Goal: Task Accomplishment & Management: Manage account settings

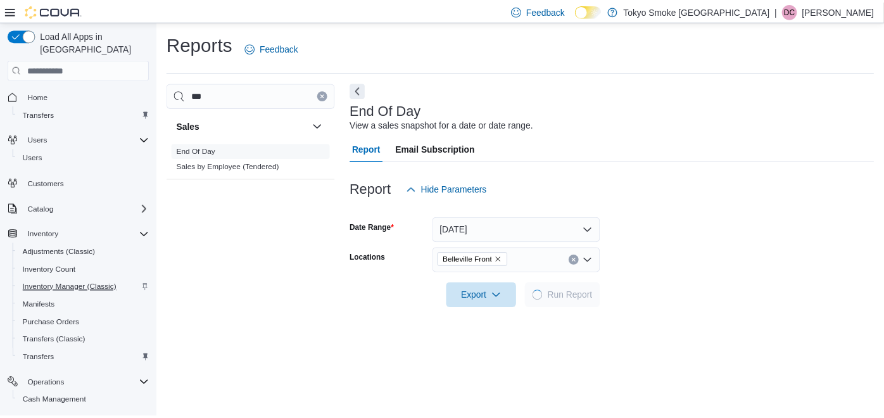
scroll to position [110, 0]
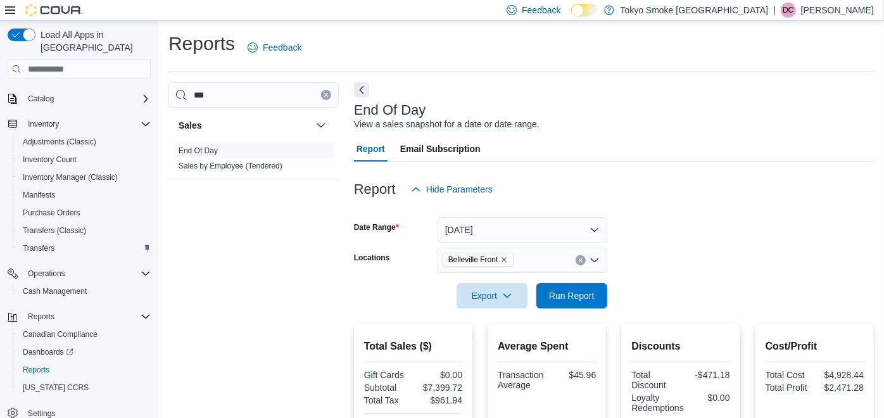
click at [9, 8] on icon at bounding box center [10, 10] width 10 height 10
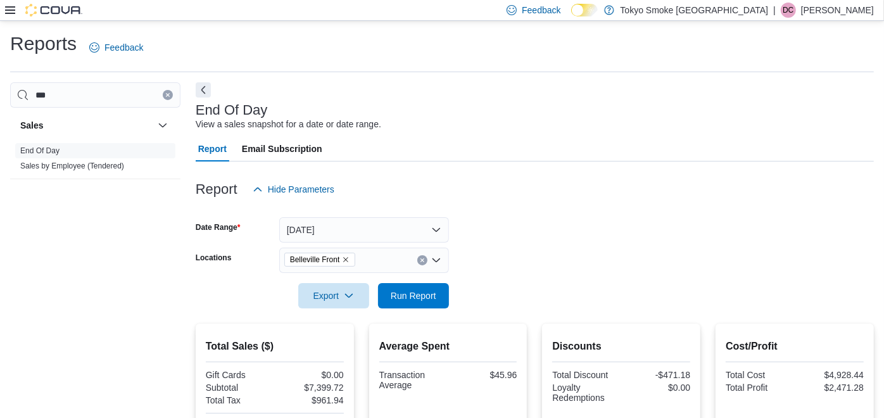
click at [61, 16] on div at bounding box center [43, 10] width 77 height 20
click at [61, 14] on img at bounding box center [53, 10] width 57 height 13
click at [60, 7] on img at bounding box center [53, 10] width 57 height 13
click at [163, 92] on input "***" at bounding box center [95, 94] width 170 height 25
click at [170, 99] on button "Clear input" at bounding box center [168, 95] width 10 height 10
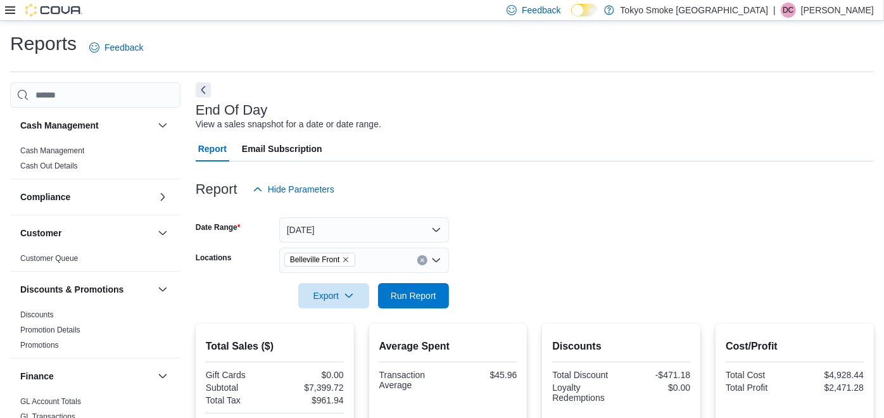
click at [6, 8] on icon at bounding box center [10, 10] width 10 height 10
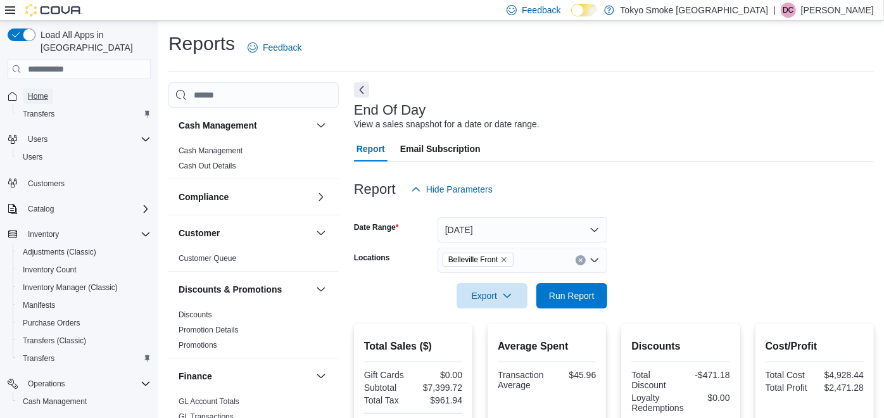
click at [35, 91] on span "Home" at bounding box center [38, 96] width 20 height 10
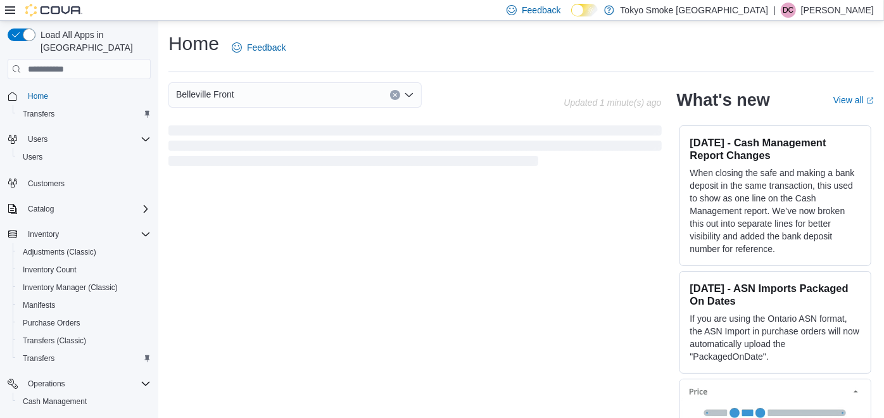
click at [5, 9] on icon at bounding box center [10, 10] width 10 height 10
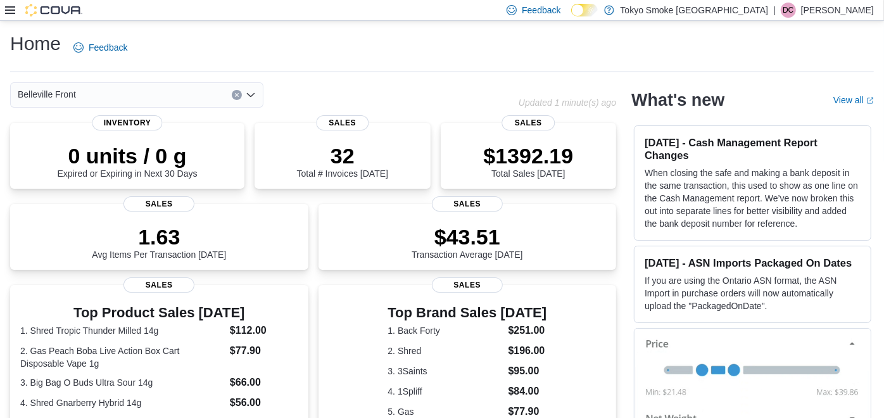
click at [15, 10] on icon at bounding box center [10, 10] width 10 height 8
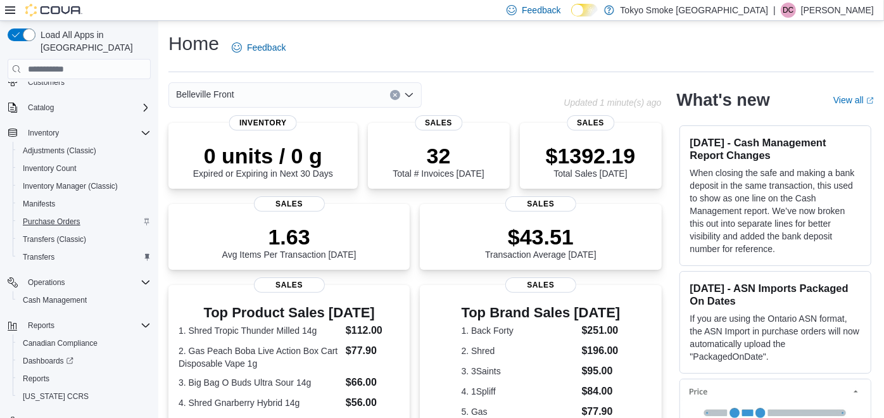
scroll to position [110, 0]
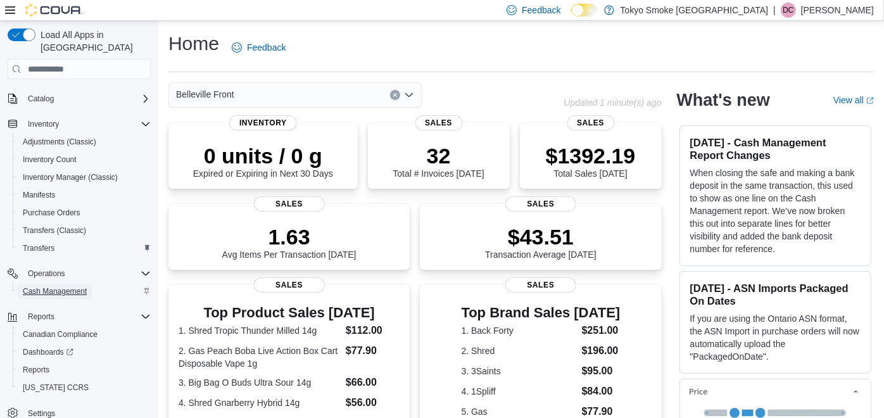
click at [77, 286] on span "Cash Management" at bounding box center [55, 291] width 64 height 10
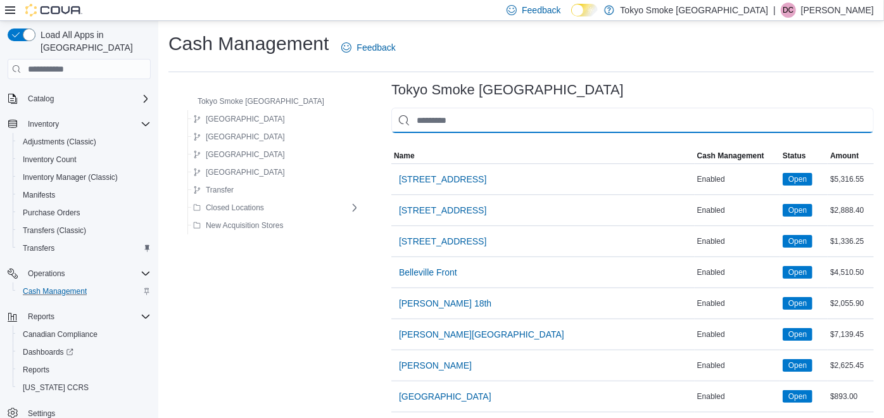
click at [415, 120] on input "This is a search bar. As you type, the results lower in the page will automatic…" at bounding box center [632, 120] width 483 height 25
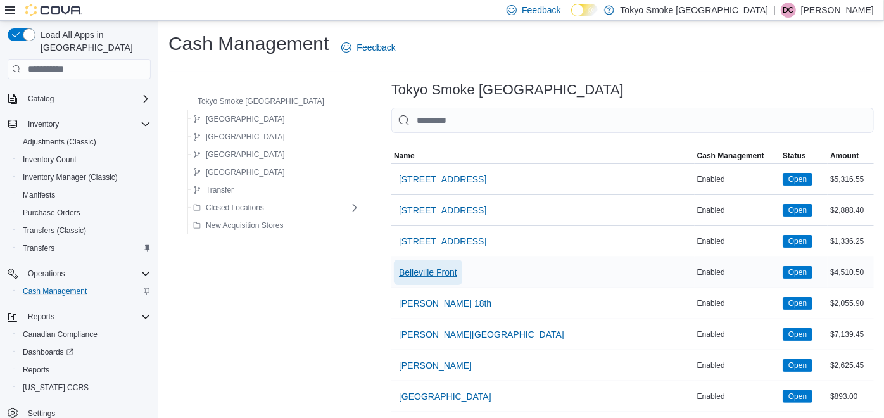
click at [415, 270] on span "Belleville Front" at bounding box center [428, 272] width 58 height 13
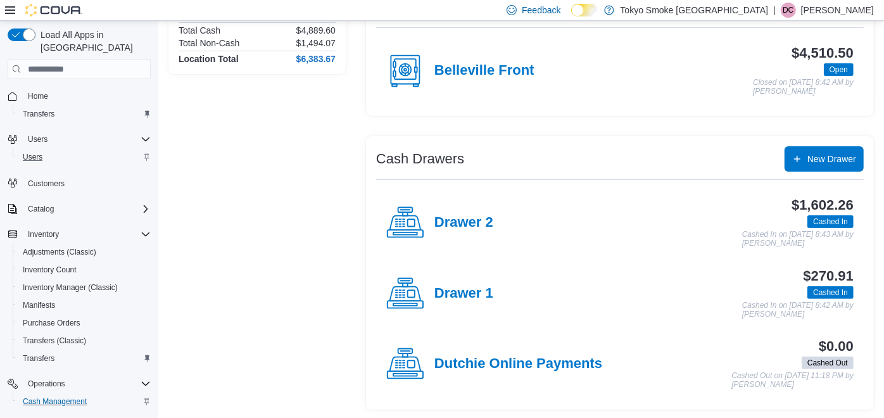
click at [75, 149] on div "Users" at bounding box center [84, 156] width 133 height 15
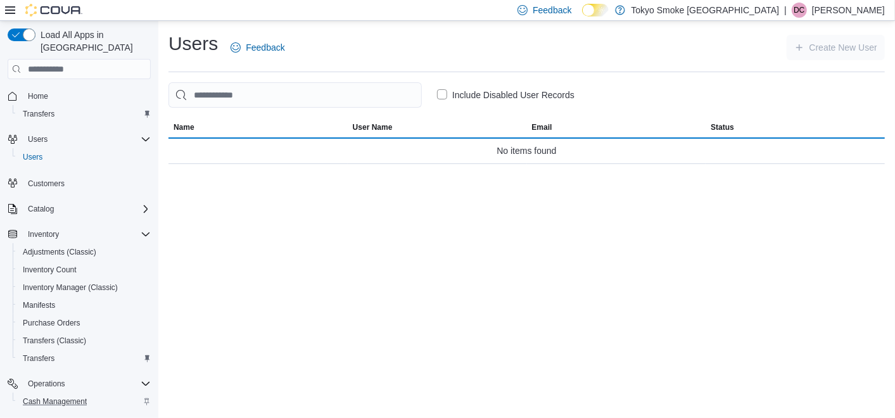
click at [275, 108] on div at bounding box center [526, 113] width 716 height 10
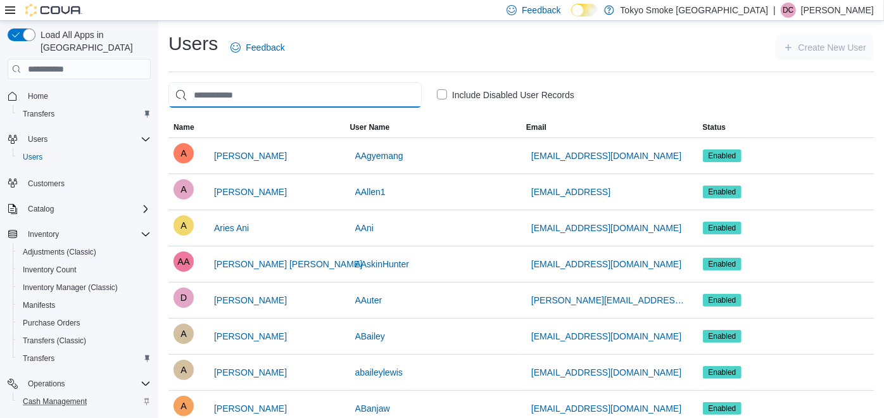
click at [277, 96] on input "search" at bounding box center [294, 94] width 253 height 25
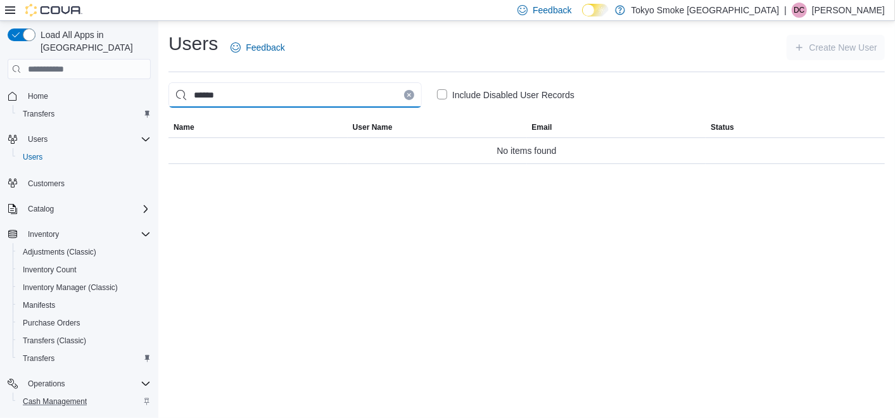
click at [206, 98] on input "******" at bounding box center [294, 94] width 253 height 25
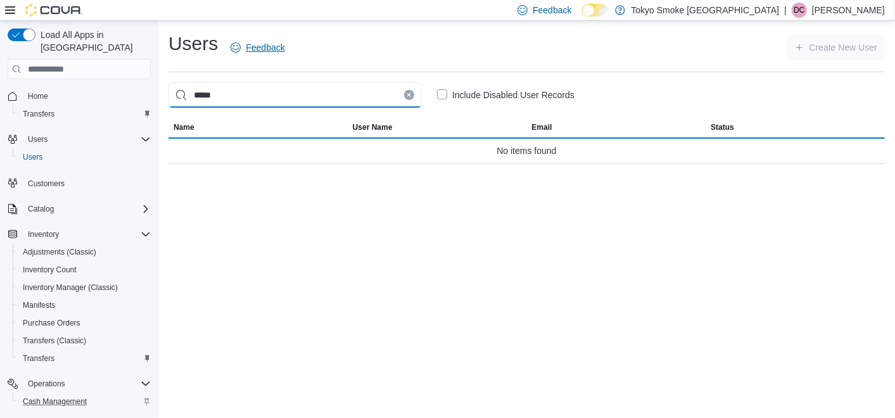
type input "*****"
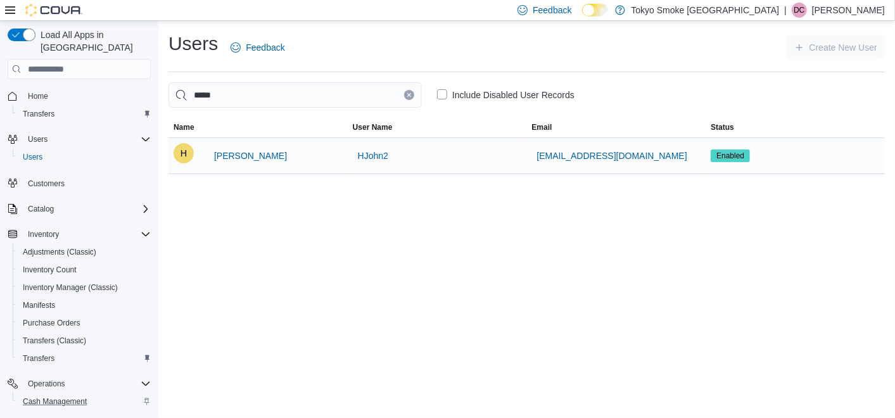
click at [671, 155] on div "[EMAIL_ADDRESS][DOMAIN_NAME]" at bounding box center [616, 155] width 179 height 35
click at [657, 156] on span "[EMAIL_ADDRESS][DOMAIN_NAME]" at bounding box center [612, 155] width 150 height 13
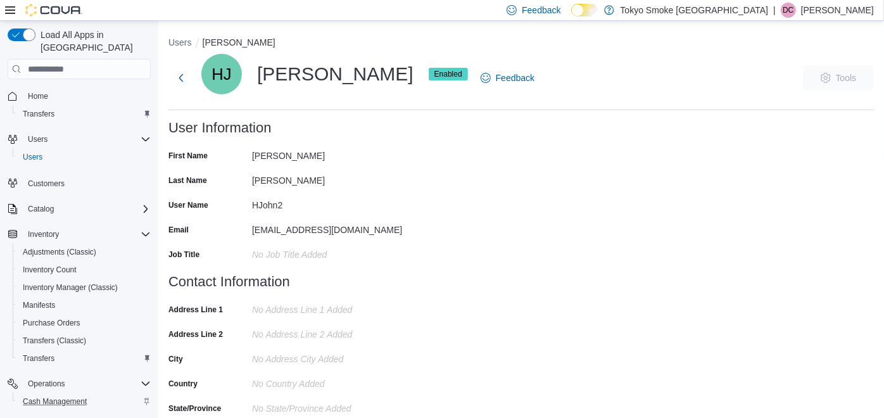
click at [353, 226] on div "[EMAIL_ADDRESS][DOMAIN_NAME]" at bounding box center [337, 227] width 170 height 15
drag, startPoint x: 353, startPoint y: 226, endPoint x: 305, endPoint y: 229, distance: 48.2
copy div "[EMAIL_ADDRESS][DOMAIN_NAME]"
